Goal: Task Accomplishment & Management: Manage account settings

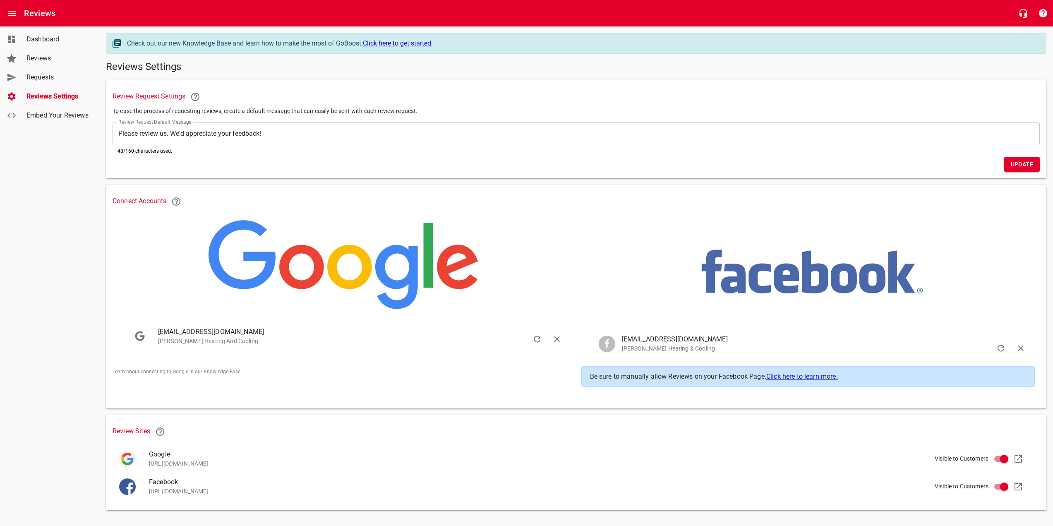
scroll to position [8, 0]
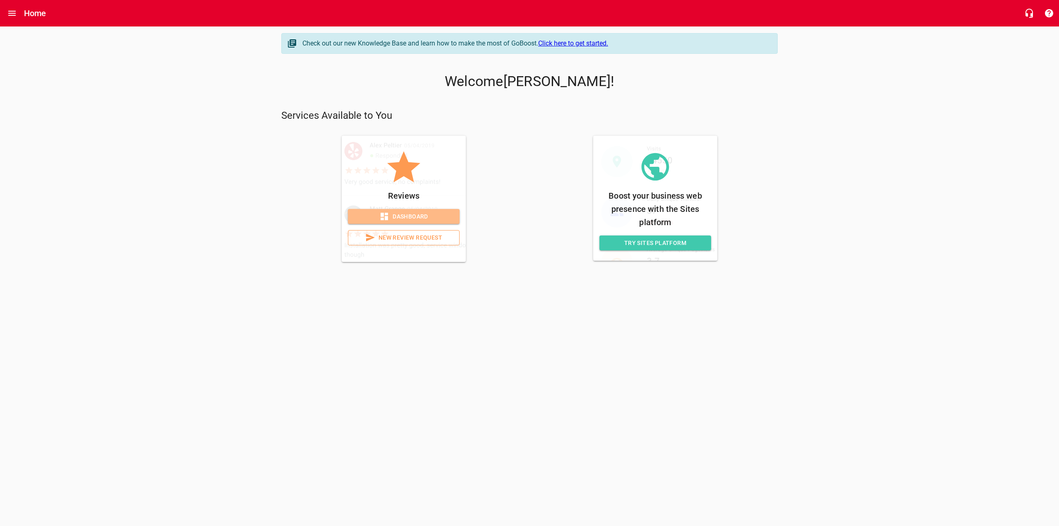
click at [417, 215] on span "Dashboard" at bounding box center [404, 216] width 98 height 10
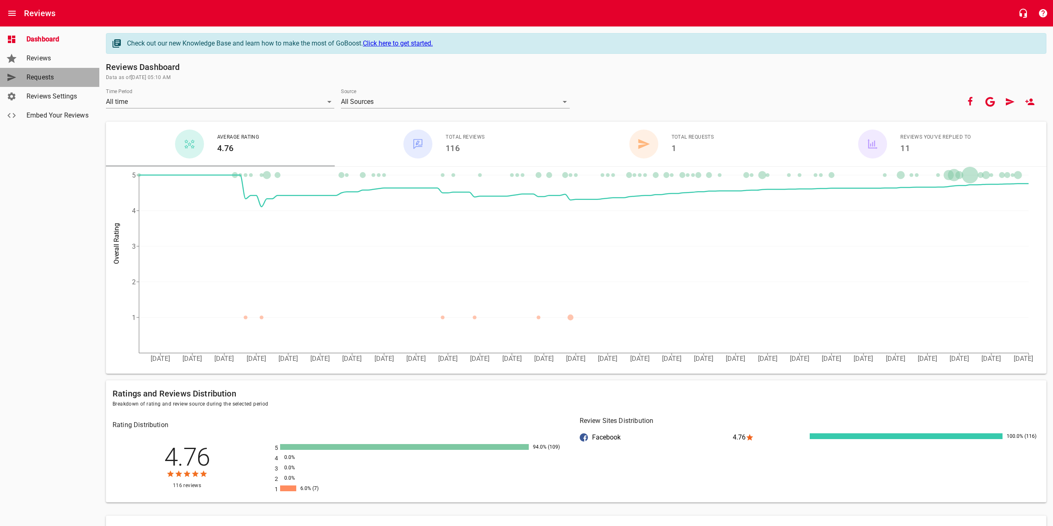
click at [46, 79] on span "Requests" at bounding box center [57, 77] width 63 height 10
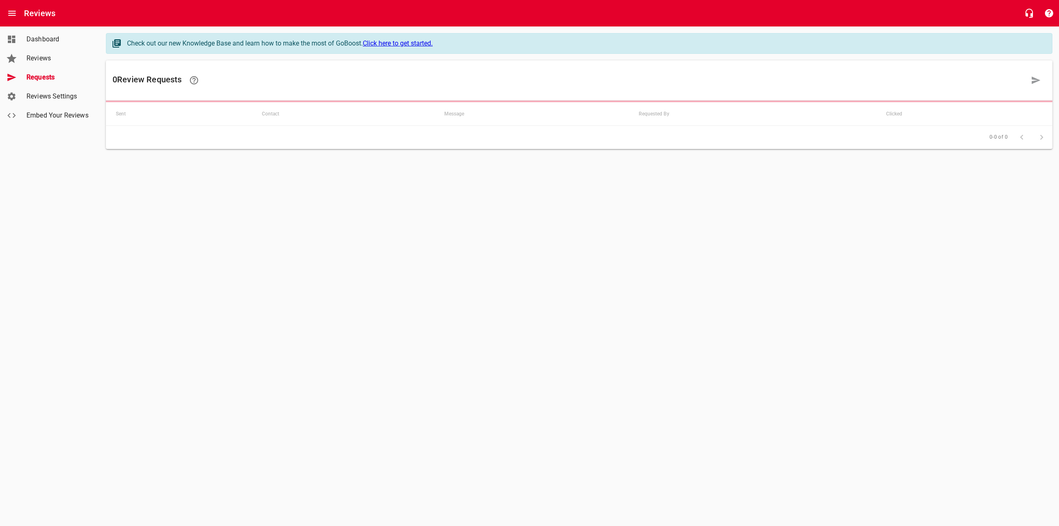
click at [45, 60] on span "Reviews" at bounding box center [57, 58] width 63 height 10
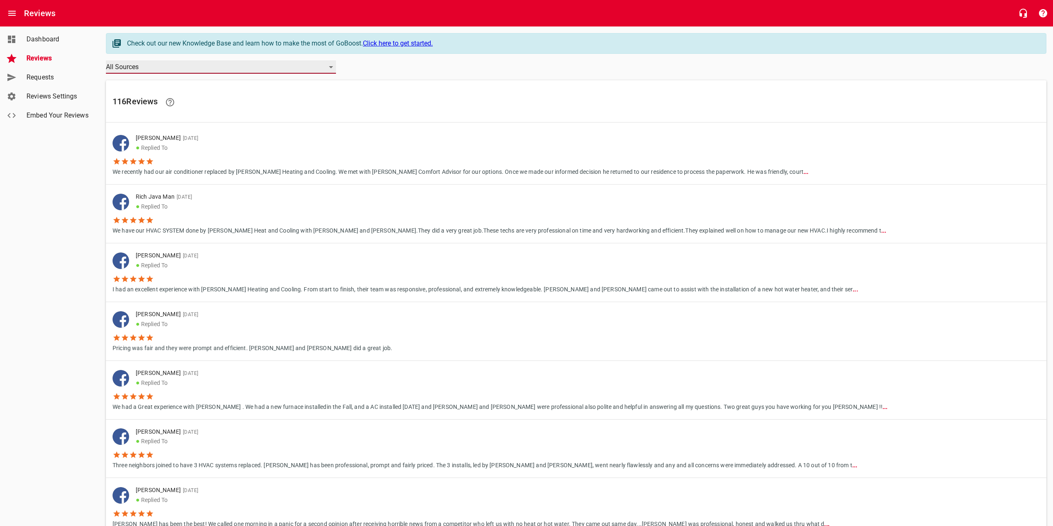
click at [288, 69] on div "All Sources" at bounding box center [221, 66] width 230 height 13
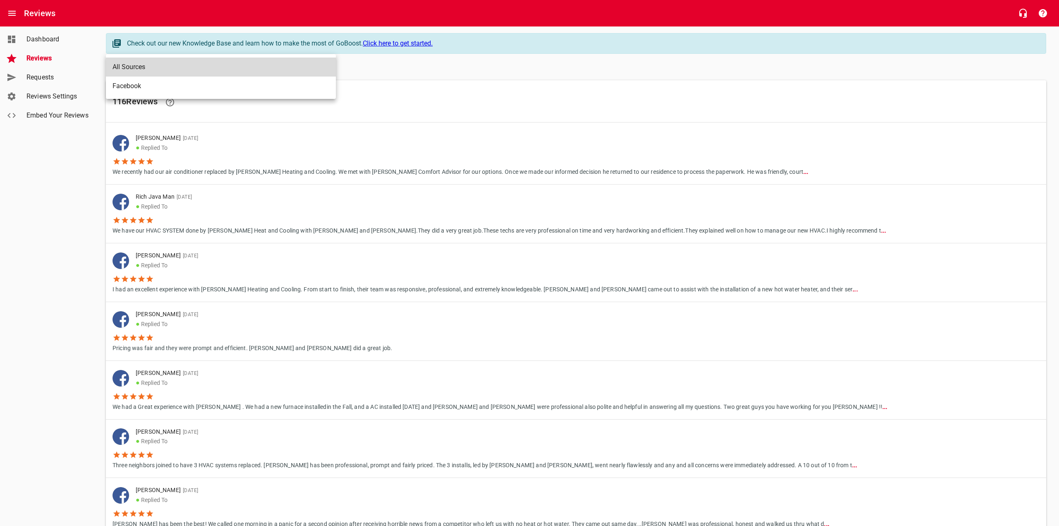
click at [44, 37] on div at bounding box center [529, 263] width 1059 height 526
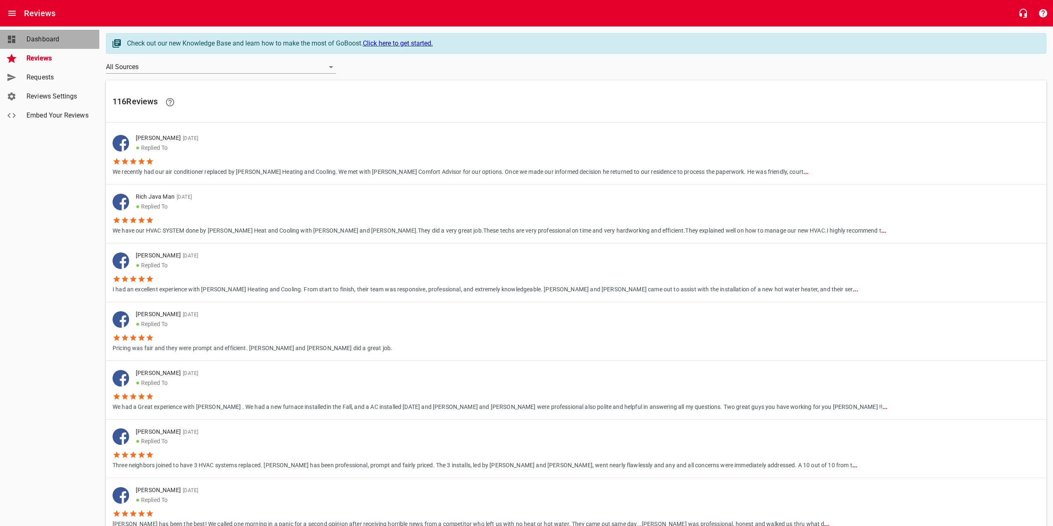
click at [40, 44] on span "Dashboard" at bounding box center [57, 39] width 63 height 10
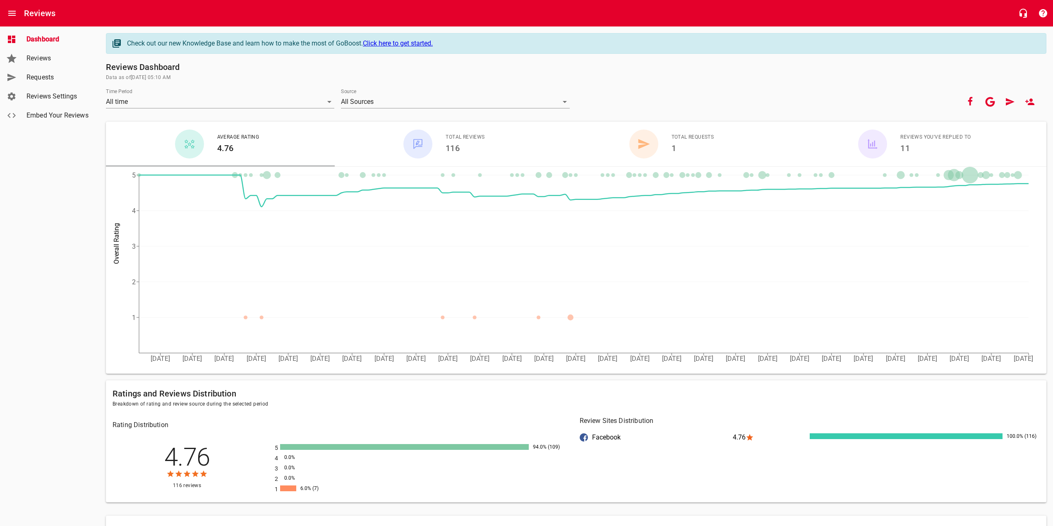
click at [53, 55] on span "Reviews" at bounding box center [57, 58] width 63 height 10
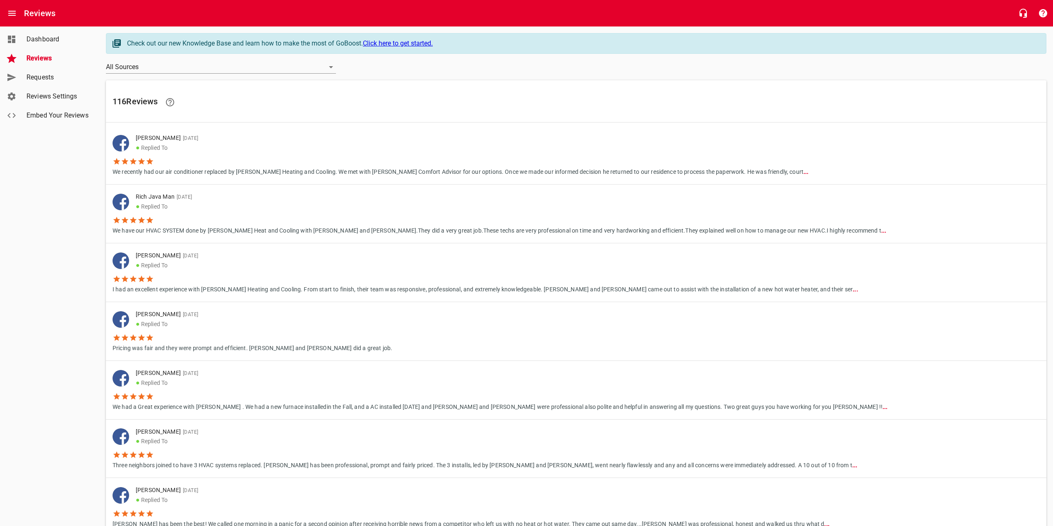
click at [60, 115] on span "Embed Your Reviews" at bounding box center [57, 115] width 63 height 10
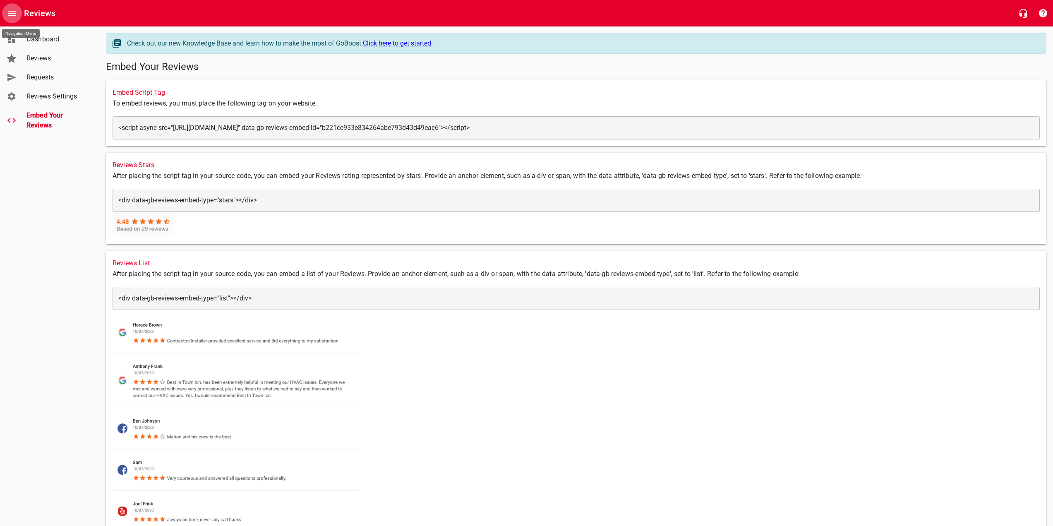
click at [11, 15] on icon "Open drawer" at bounding box center [11, 13] width 7 height 5
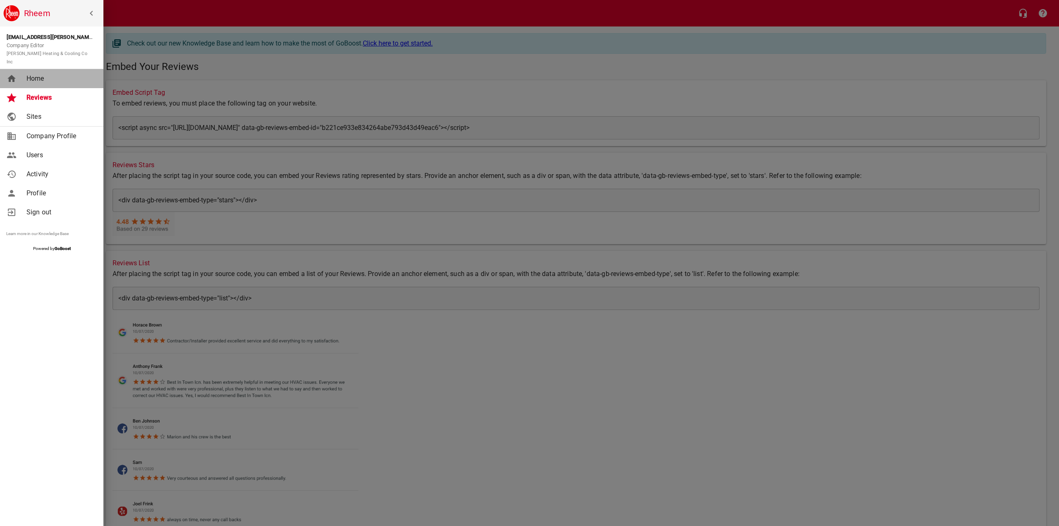
click at [39, 74] on span "Home" at bounding box center [59, 79] width 67 height 10
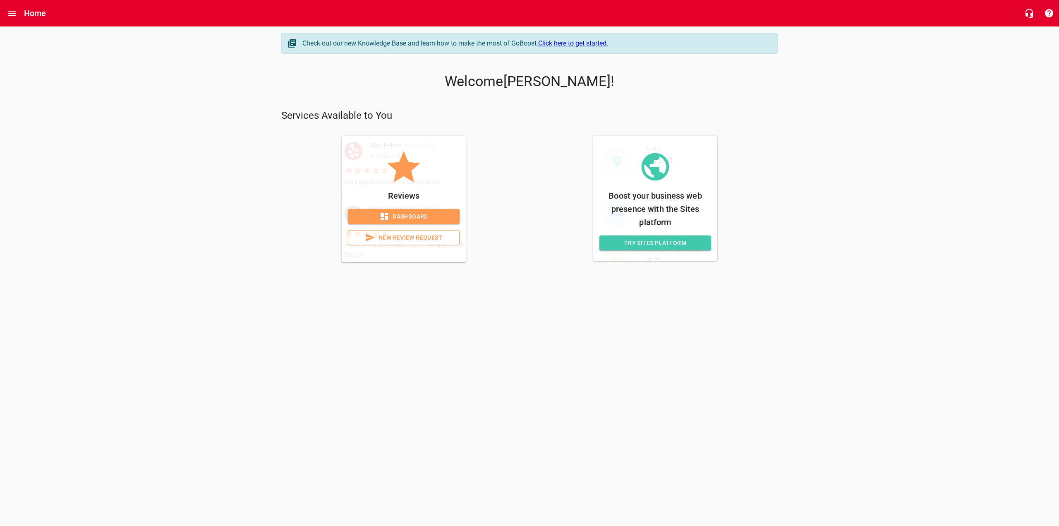
click at [409, 219] on span "Dashboard" at bounding box center [404, 216] width 98 height 10
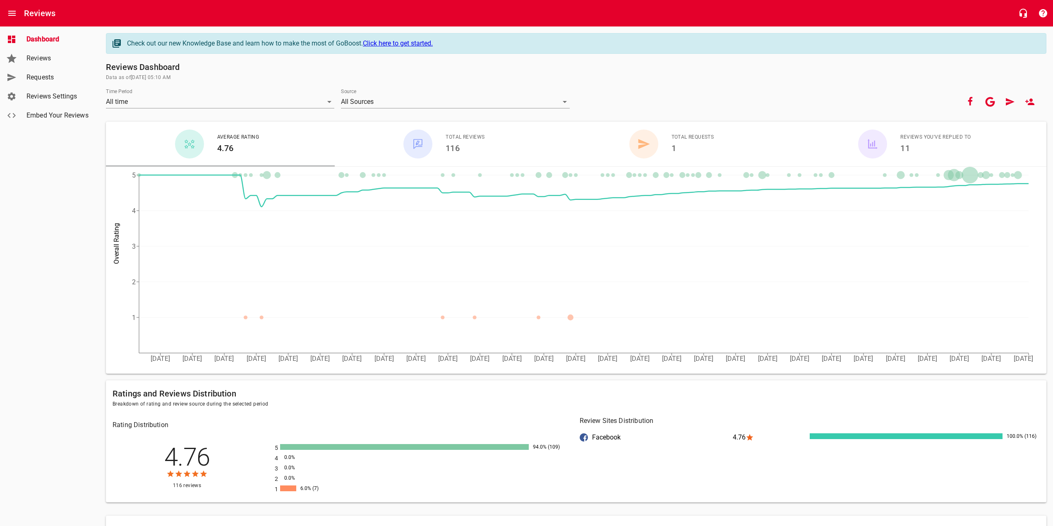
click at [42, 53] on span "Reviews" at bounding box center [57, 58] width 63 height 10
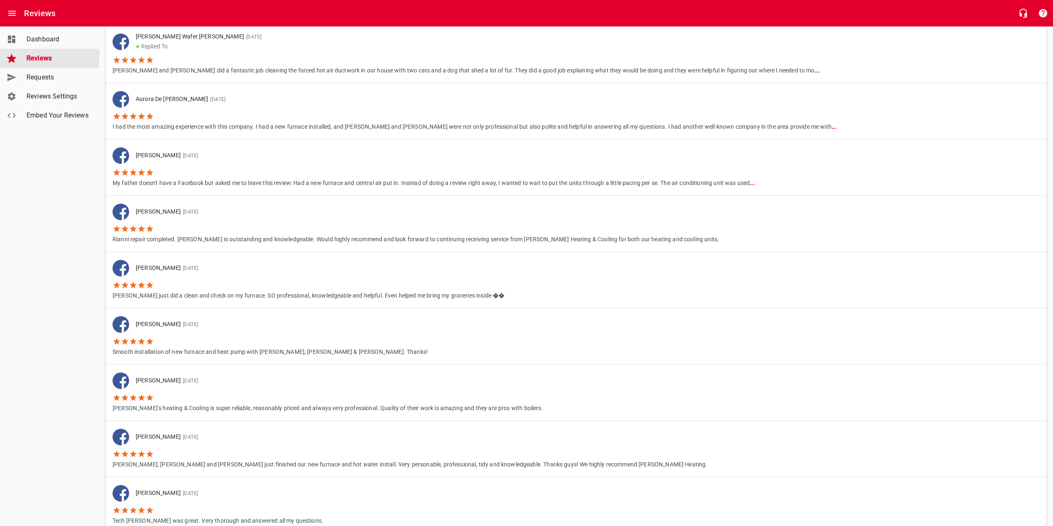
scroll to position [458, 0]
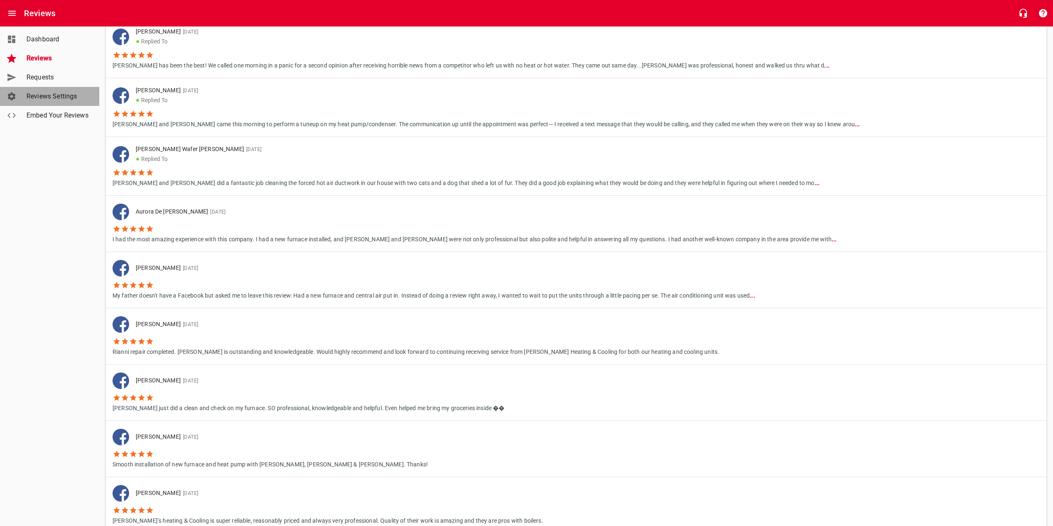
click at [57, 93] on span "Reviews Settings" at bounding box center [57, 96] width 63 height 10
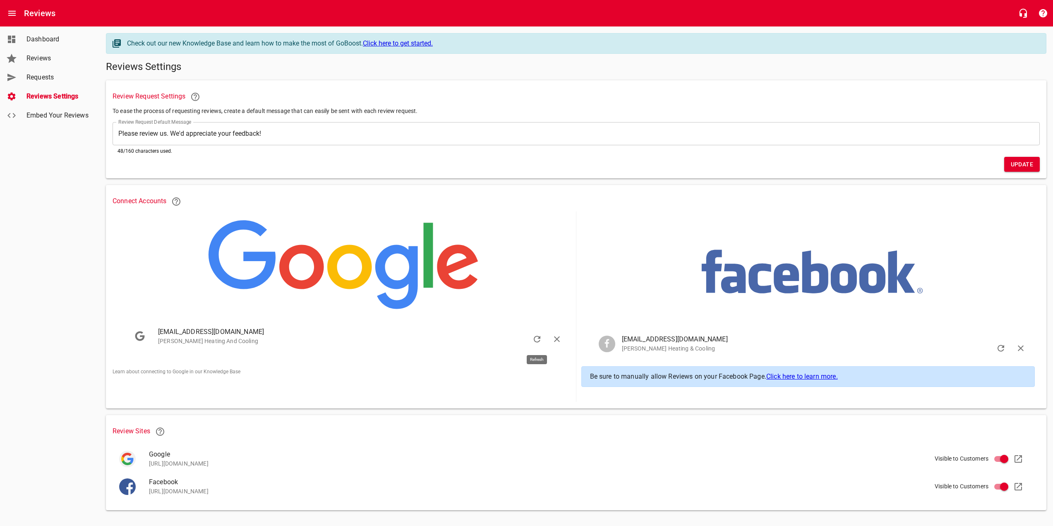
click at [536, 340] on icon "button" at bounding box center [537, 339] width 10 height 10
click at [150, 372] on link "Learn about connecting to Google in our Knowledge Base" at bounding box center [177, 372] width 128 height 6
click at [46, 43] on span "Dashboard" at bounding box center [57, 39] width 63 height 10
